Goal: Task Accomplishment & Management: Manage account settings

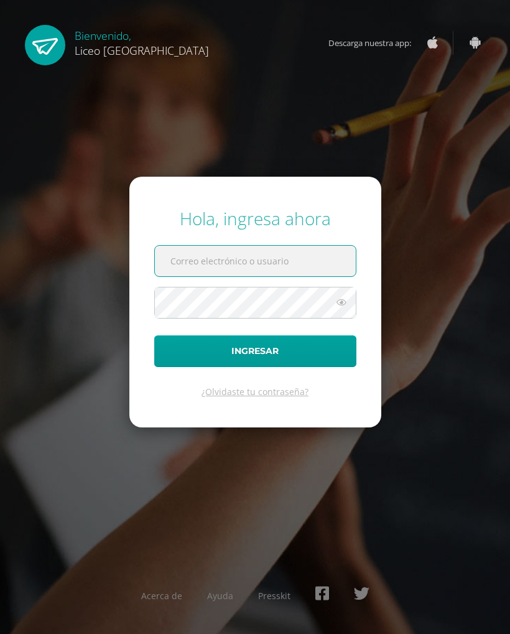
click at [293, 243] on form "Hola, ingresa ahora Ingresar ¿Olvidaste tu contraseña?" at bounding box center [255, 302] width 252 height 250
click at [312, 258] on input "text" at bounding box center [255, 261] width 201 height 31
type input "[EMAIL_ADDRESS][DOMAIN_NAME]"
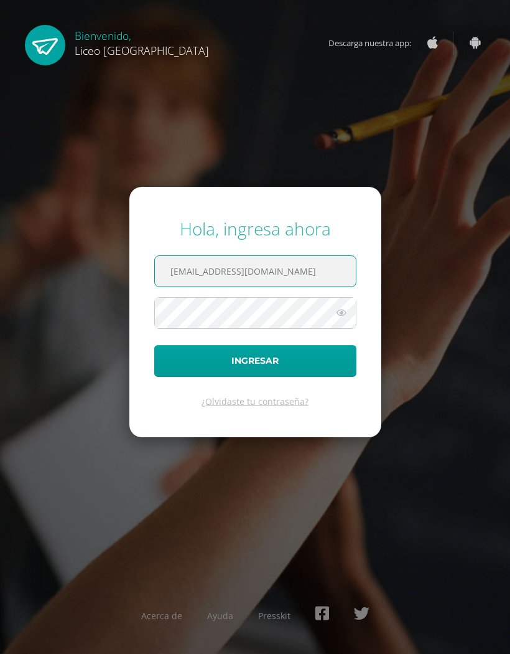
click at [337, 315] on icon at bounding box center [342, 312] width 16 height 15
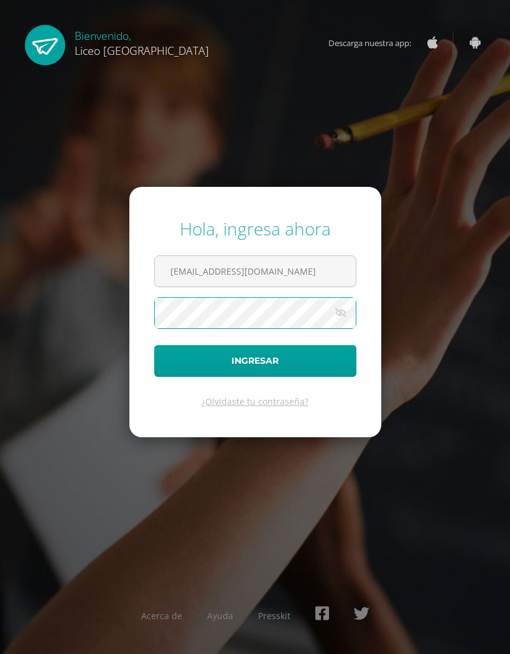
click at [303, 357] on button "Ingresar" at bounding box center [255, 361] width 202 height 32
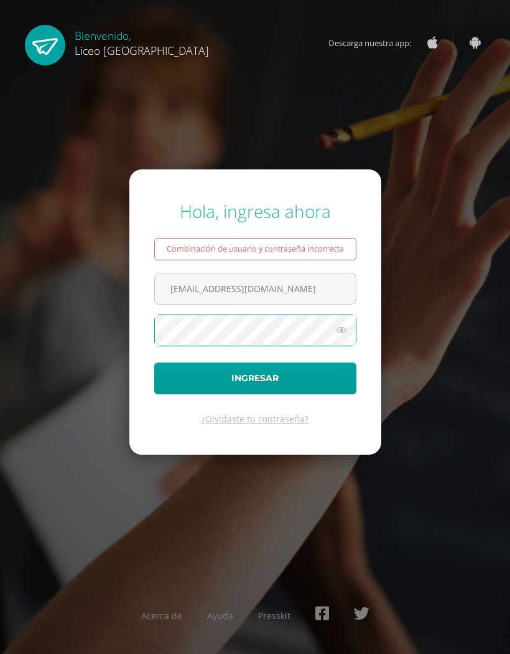
click at [344, 327] on icon at bounding box center [342, 329] width 16 height 15
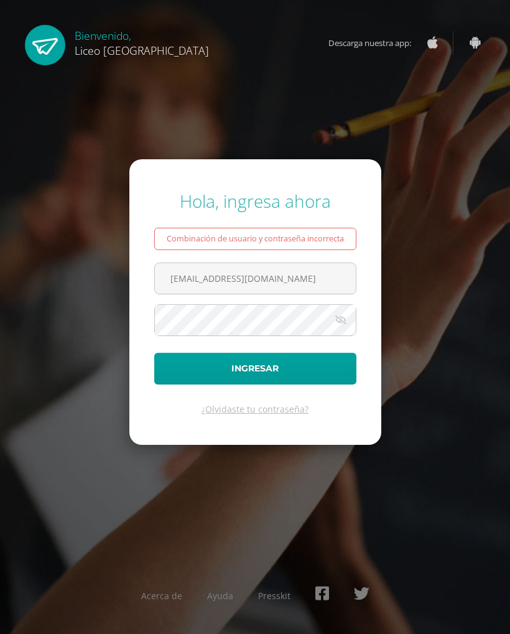
click at [339, 326] on icon at bounding box center [340, 319] width 17 height 15
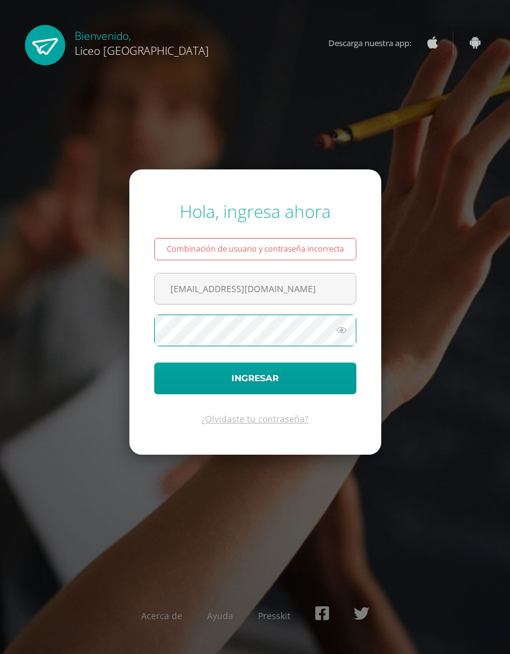
click at [338, 327] on icon at bounding box center [342, 329] width 16 height 15
click at [292, 374] on button "Ingresar" at bounding box center [255, 378] width 202 height 32
